Goal: Complete application form

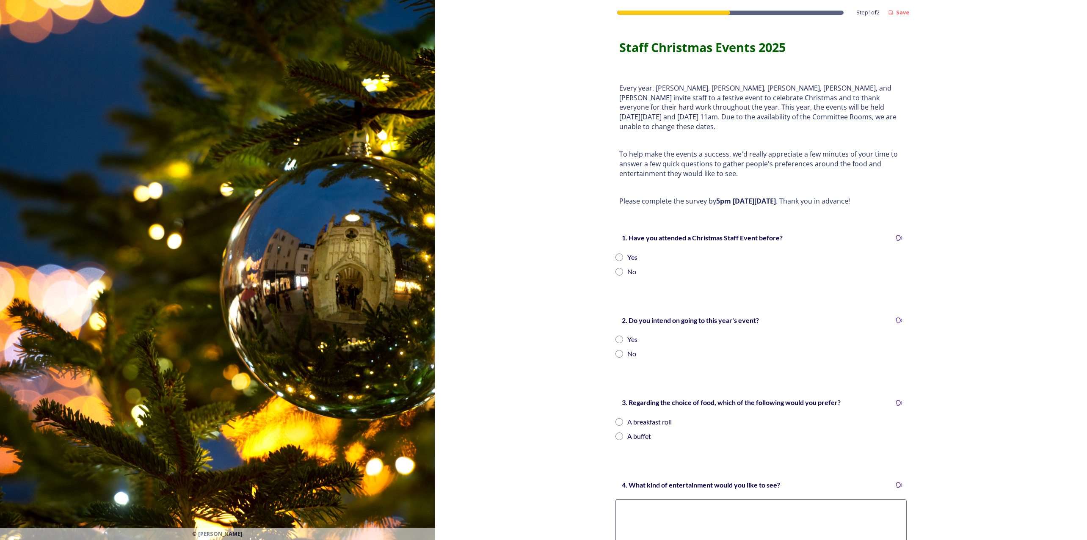
click at [616, 254] on input "radio" at bounding box center [620, 258] width 8 height 8
radio input "true"
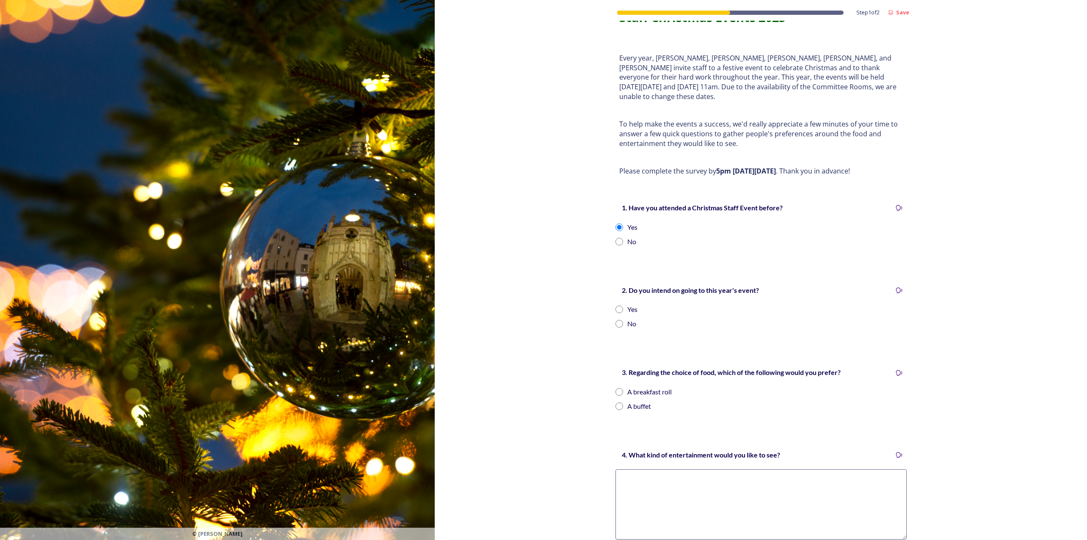
scroll to position [47, 0]
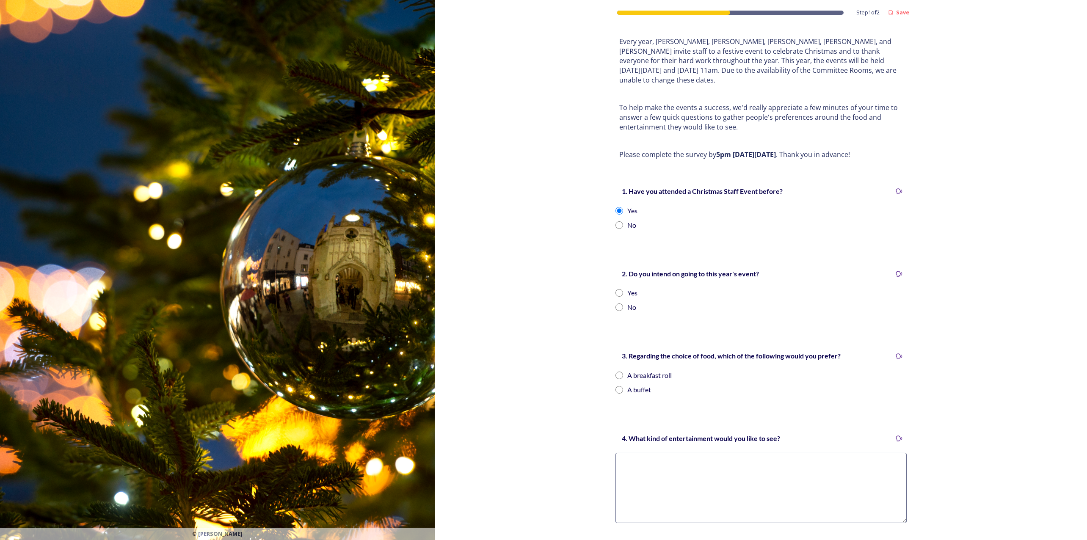
click at [616, 304] on input "radio" at bounding box center [620, 308] width 8 height 8
radio input "true"
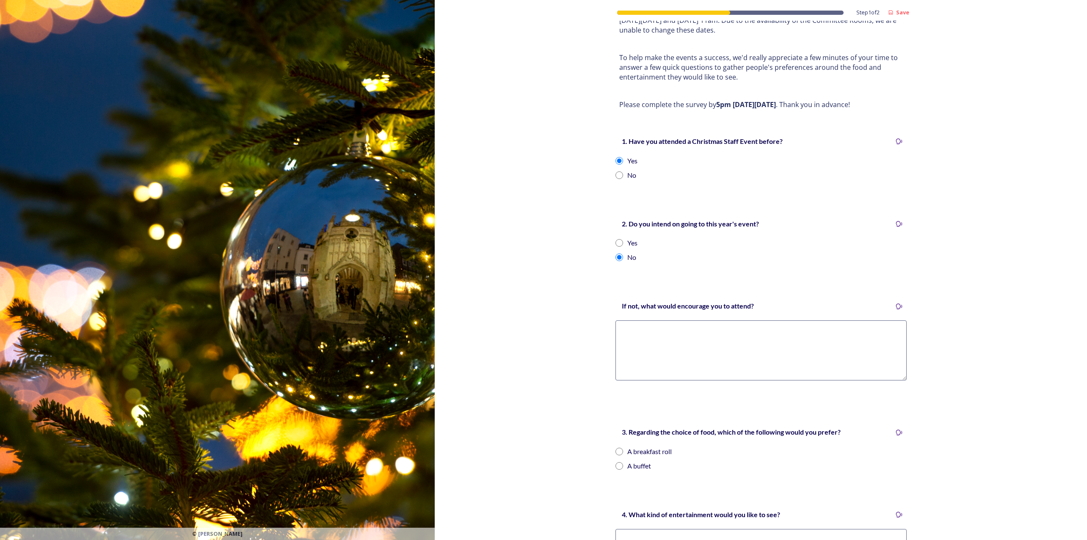
scroll to position [141, 0]
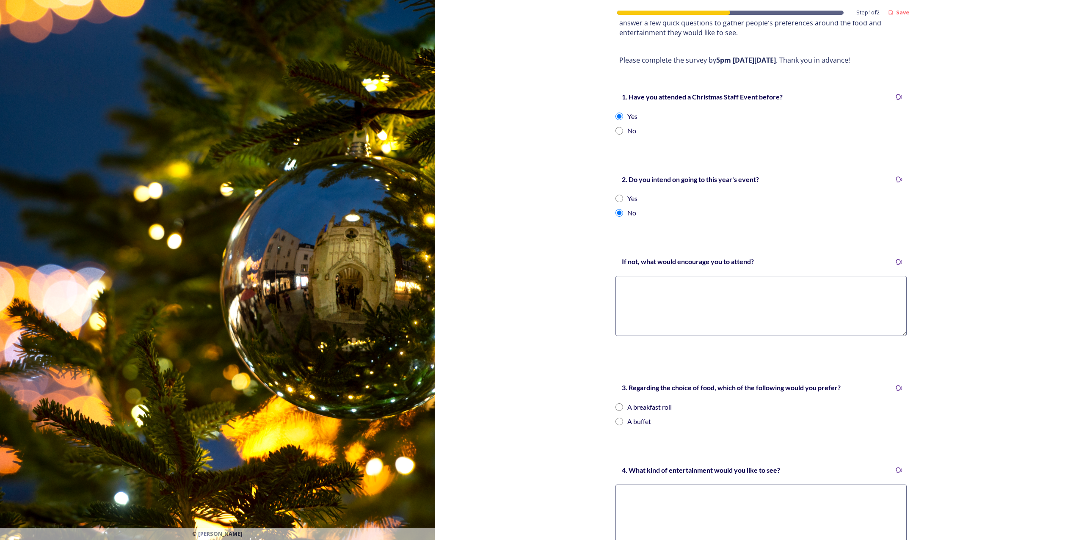
click at [653, 279] on textarea at bounding box center [761, 306] width 291 height 60
type textarea "T"
click at [718, 286] on textarea "I work not part of the main council unit and the effort to visit the Christmas …" at bounding box center [761, 306] width 291 height 60
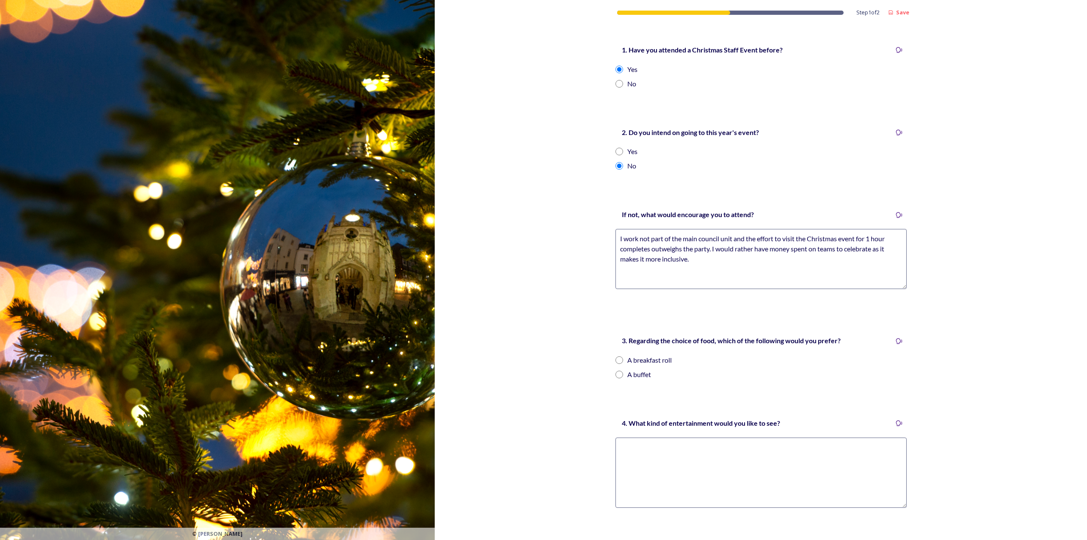
scroll to position [235, 0]
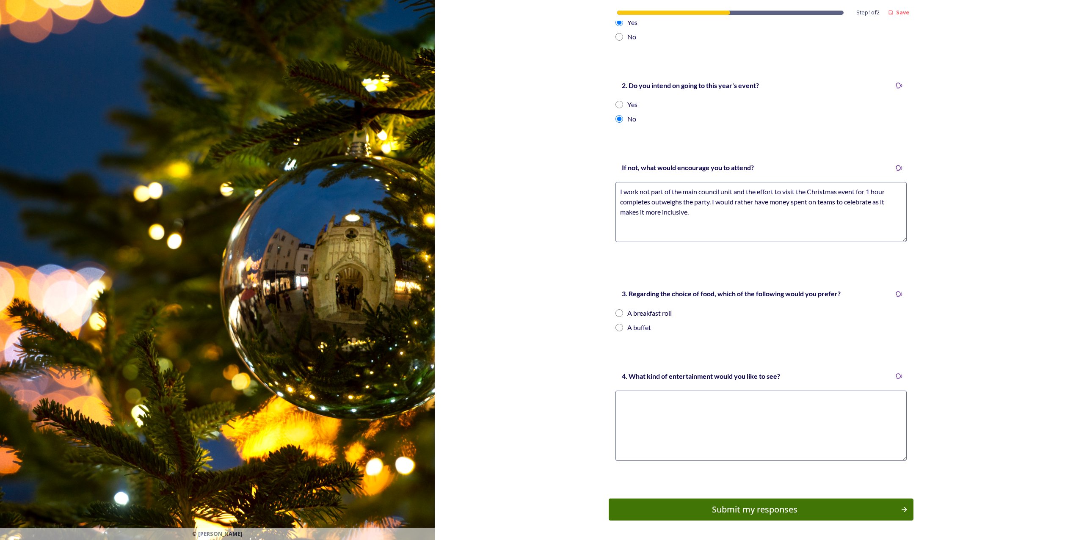
type textarea "I work not part of the main council unit and the effort to visit the Christmas …"
click at [616, 324] on input "radio" at bounding box center [620, 328] width 8 height 8
radio input "true"
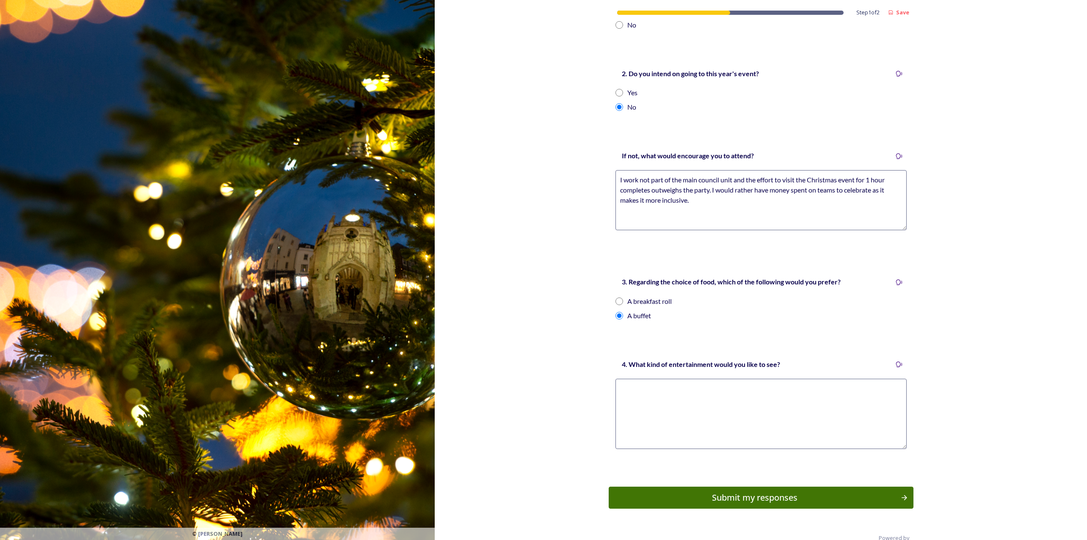
scroll to position [254, 0]
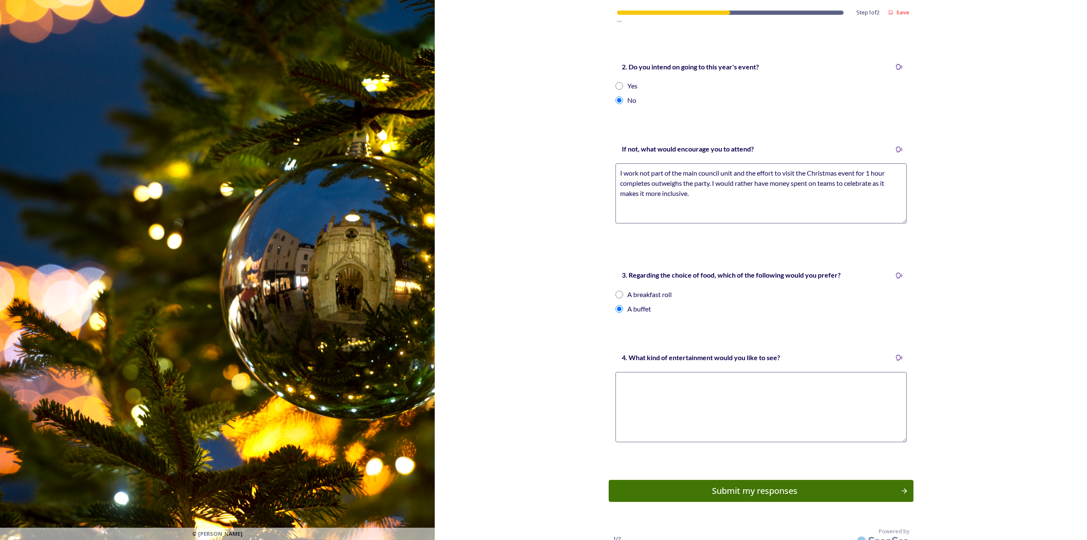
click at [648, 379] on textarea at bounding box center [761, 407] width 291 height 70
type textarea "None, the money should be given to individual teams to celebrate rather them ha…"
click at [700, 182] on textarea "I work not part of the main council unit and the effort to visit the Christmas …" at bounding box center [761, 193] width 291 height 60
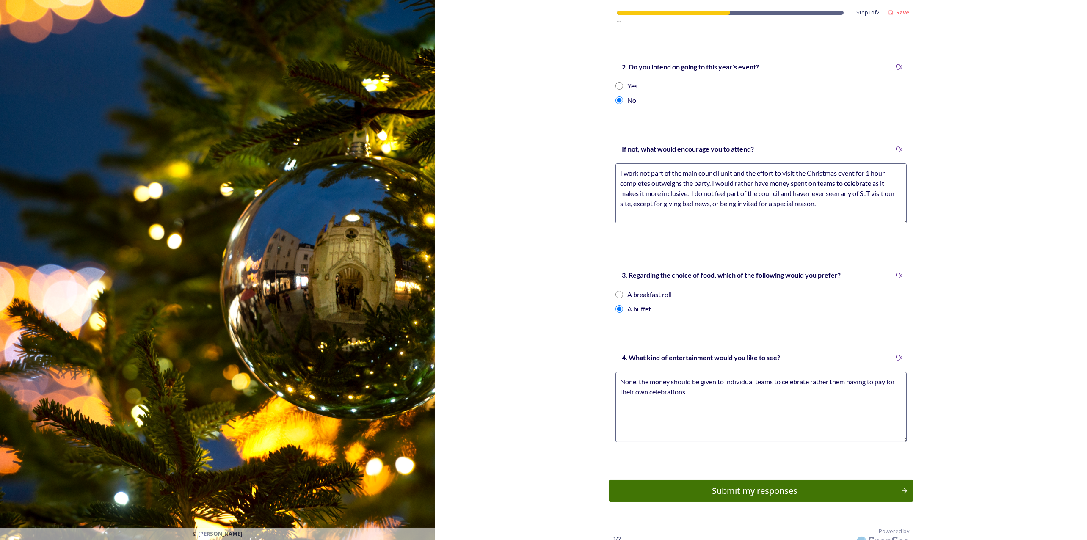
type textarea "I work not part of the main council unit and the effort to visit the Christmas …"
click at [693, 381] on textarea "None, the money should be given to individual teams to celebrate rather them ha…" at bounding box center [761, 407] width 291 height 70
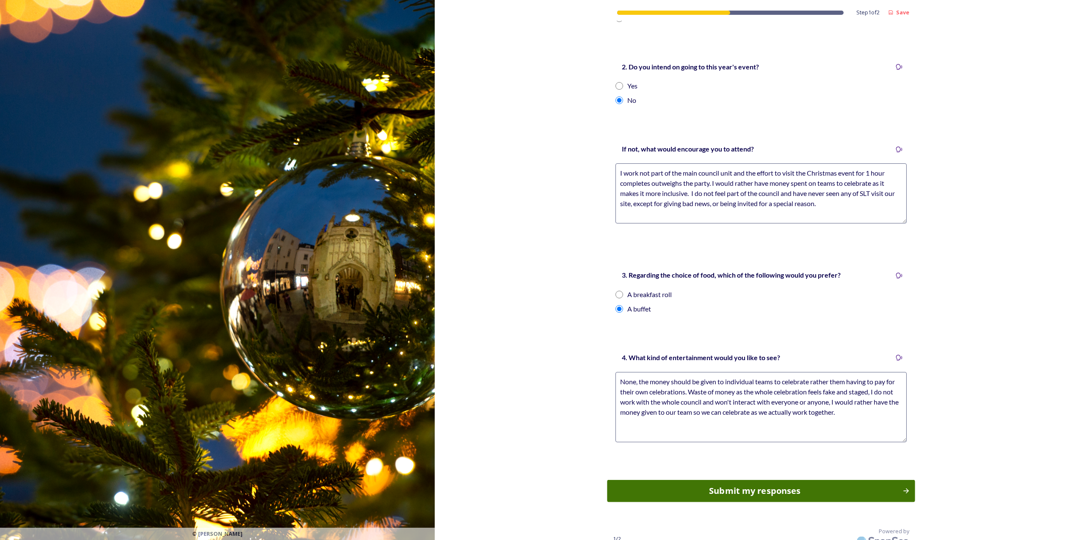
type textarea "None, the money should be given to individual teams to celebrate rather them ha…"
click at [769, 485] on div "Submit my responses" at bounding box center [755, 491] width 286 height 13
